Goal: Task Accomplishment & Management: Use online tool/utility

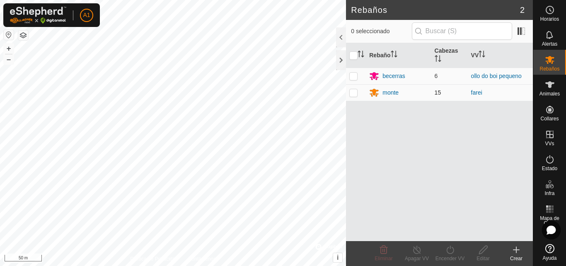
click at [352, 93] on p-checkbox at bounding box center [354, 92] width 8 height 7
checkbox input "true"
click at [481, 253] on icon at bounding box center [483, 249] width 8 height 8
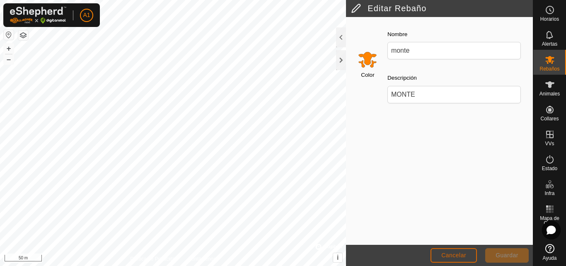
click at [452, 254] on span "Cancelar" at bounding box center [454, 255] width 25 height 7
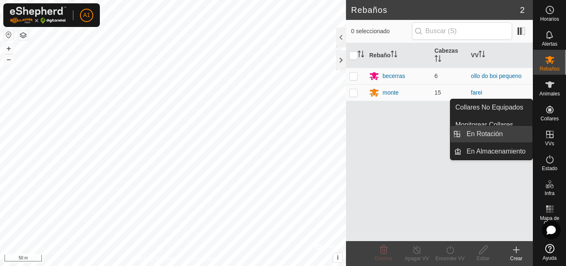
click at [502, 135] on link "En Rotación" at bounding box center [497, 134] width 71 height 17
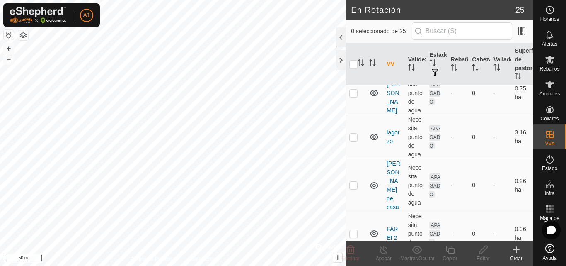
scroll to position [705, 0]
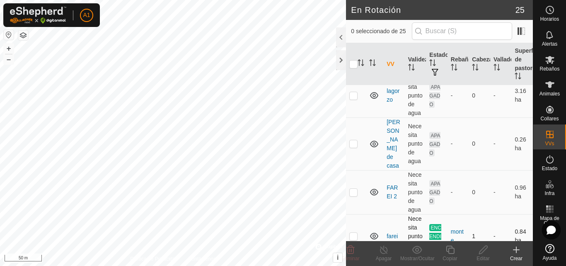
click at [355, 233] on p-checkbox at bounding box center [354, 236] width 8 height 7
checkbox input "true"
click at [384, 250] on line at bounding box center [384, 250] width 7 height 7
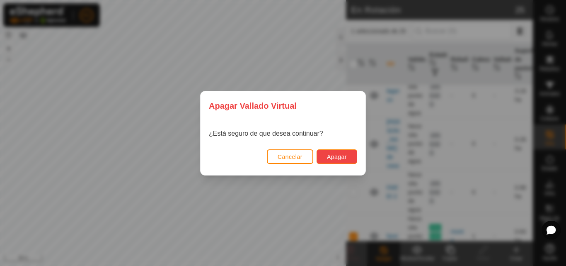
click at [330, 157] on span "Apagar" at bounding box center [337, 156] width 20 height 7
